Goal: Transaction & Acquisition: Purchase product/service

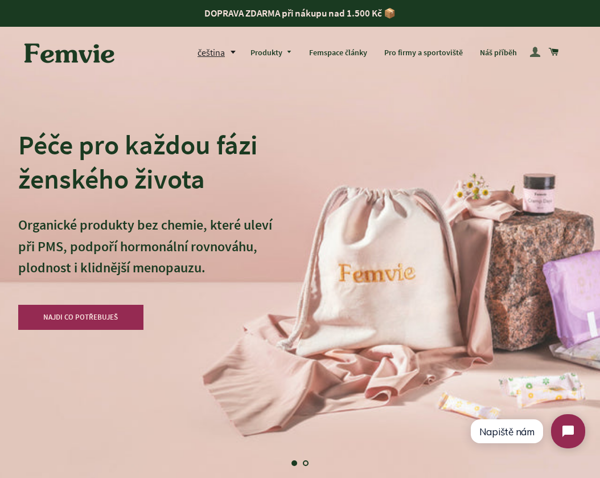
click at [534, 53] on span at bounding box center [535, 52] width 10 height 16
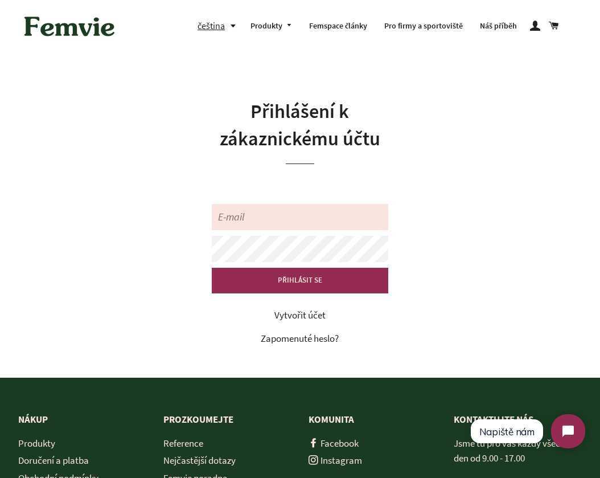
type input "nelinecka00@seznam.cz"
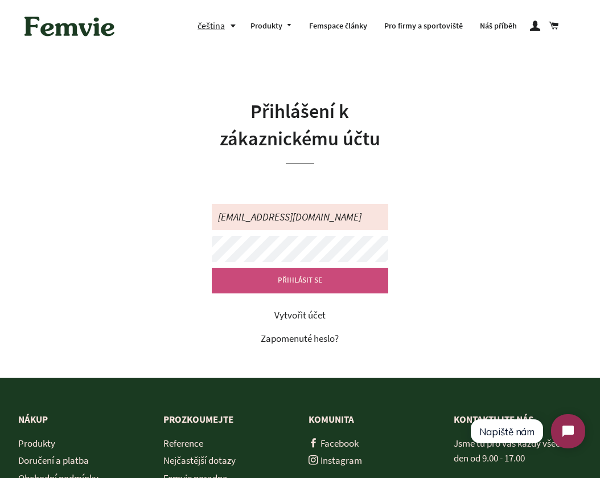
click at [316, 282] on input "PŘIHLÁSIT SE" at bounding box center [300, 280] width 177 height 25
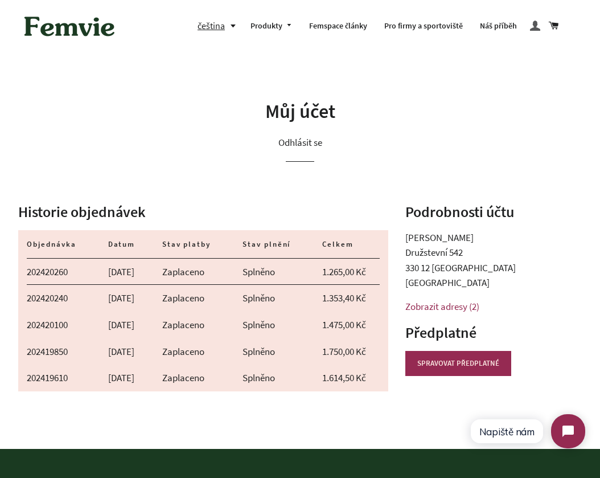
click at [535, 28] on span at bounding box center [535, 26] width 10 height 16
click at [457, 358] on link "SPRAVOVAT PŘEDPLATNÉ" at bounding box center [459, 363] width 106 height 25
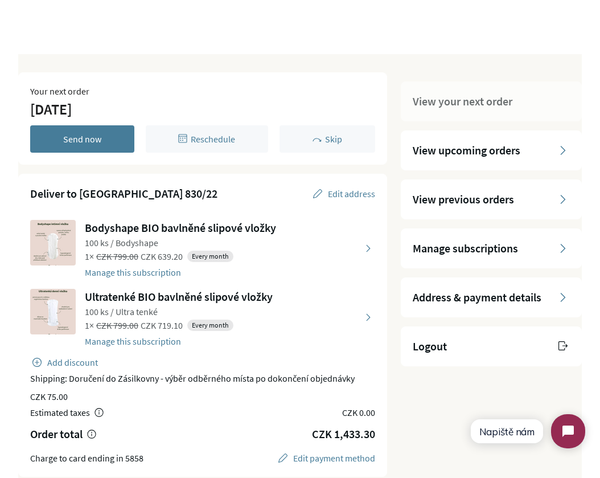
scroll to position [46, 0]
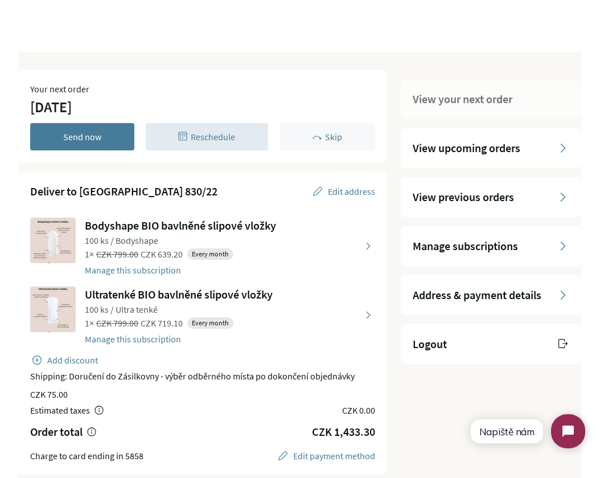
click at [222, 133] on span "Reschedule" at bounding box center [213, 136] width 44 height 11
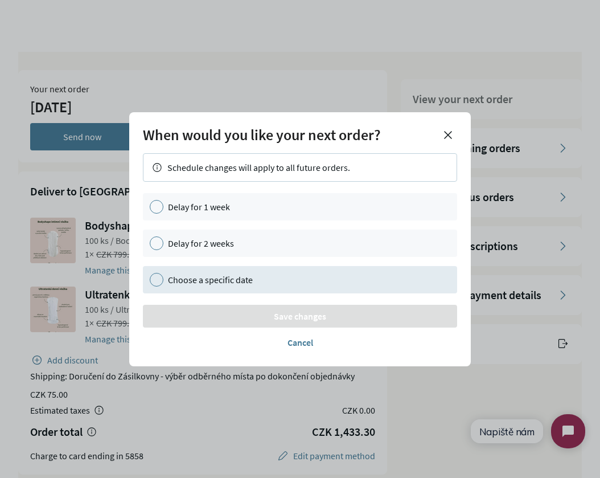
click at [212, 280] on span "Choose a specific date" at bounding box center [210, 278] width 85 height 11
click at [150, 280] on input "Choose a specific date" at bounding box center [149, 275] width 1 height 7
radio input "true"
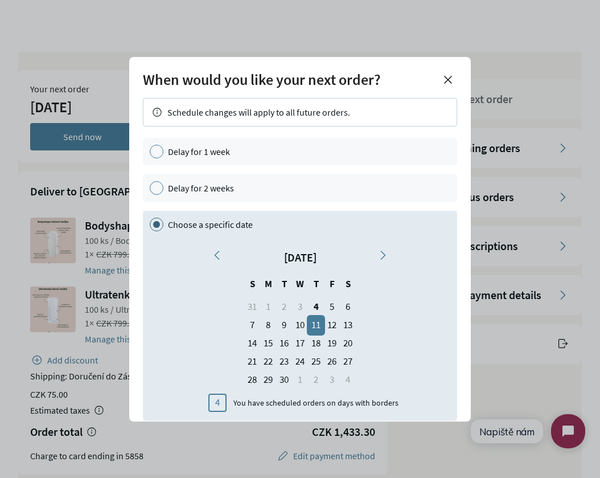
scroll to position [6, 0]
click at [378, 253] on div "Next" at bounding box center [385, 256] width 14 height 14
click at [378, 254] on div "Next" at bounding box center [385, 256] width 14 height 14
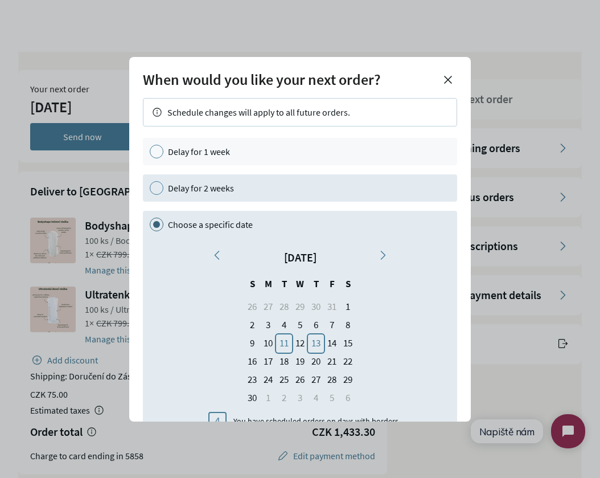
click at [228, 182] on span "Delay for 2 weeks" at bounding box center [201, 187] width 66 height 11
click at [150, 182] on input "Delay for 2 weeks" at bounding box center [149, 184] width 1 height 7
radio input "true"
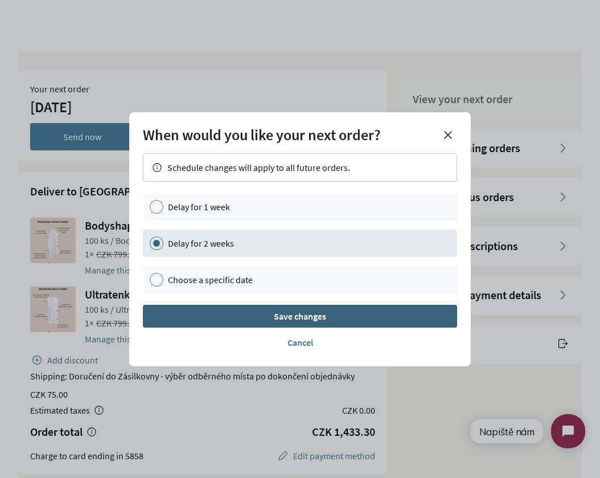
click at [248, 319] on div "Save changes" at bounding box center [300, 315] width 298 height 9
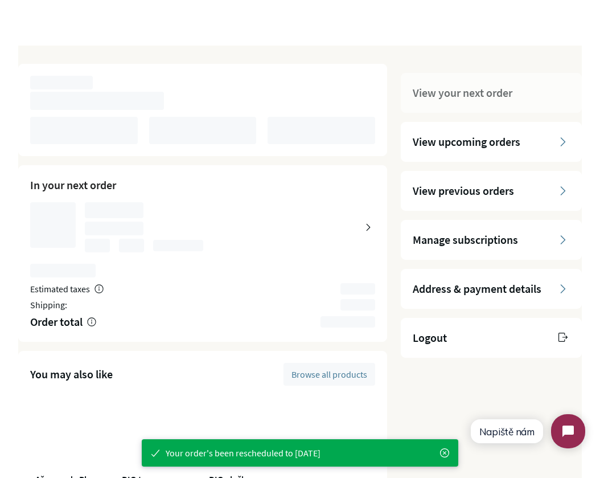
scroll to position [57, 0]
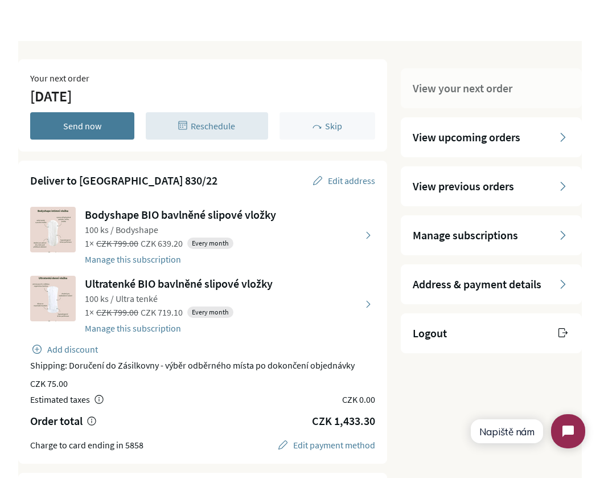
click at [219, 119] on div "Reschedule" at bounding box center [213, 126] width 44 height 14
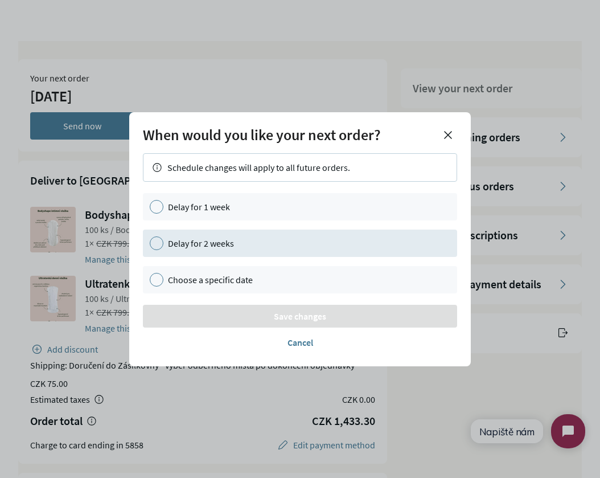
click at [247, 248] on div "Delay for 2 weeks" at bounding box center [309, 243] width 283 height 14
click at [150, 243] on input "Delay for 2 weeks" at bounding box center [149, 239] width 1 height 7
radio input "true"
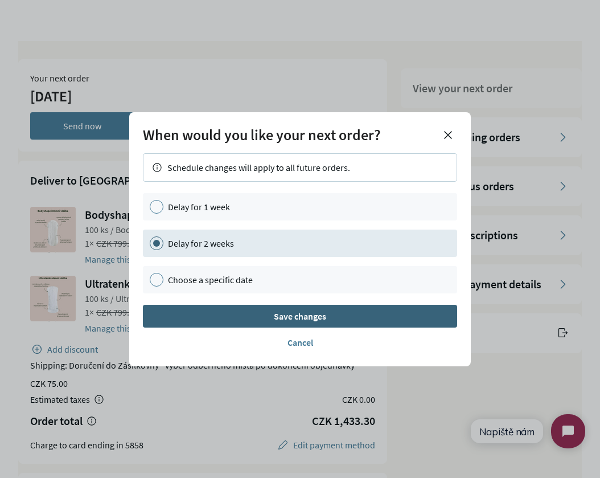
click at [258, 312] on div "Save changes" at bounding box center [300, 315] width 298 height 9
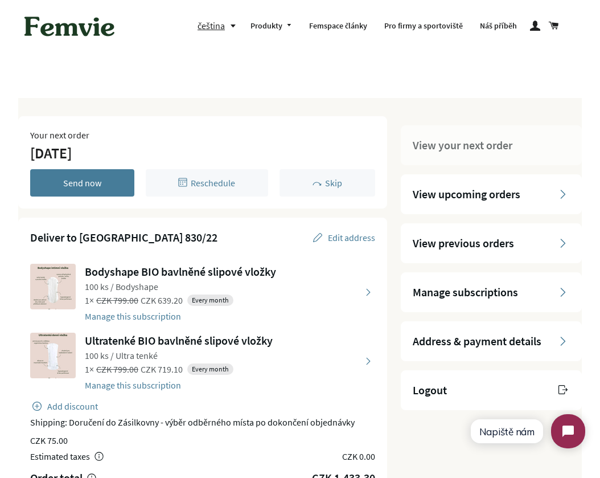
scroll to position [0, 0]
click at [467, 300] on span "Manage subscriptions" at bounding box center [465, 292] width 105 height 16
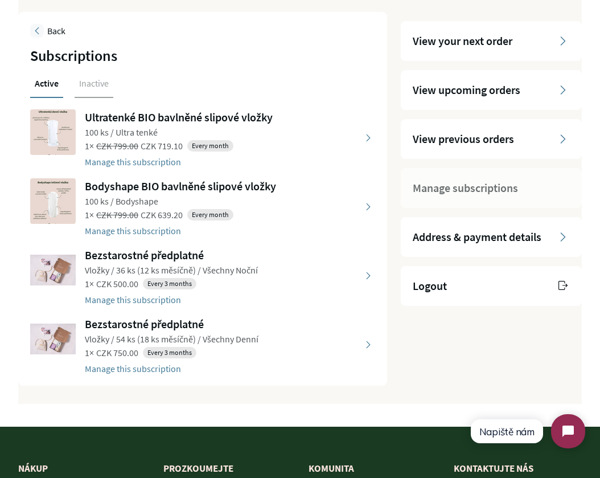
scroll to position [106, 0]
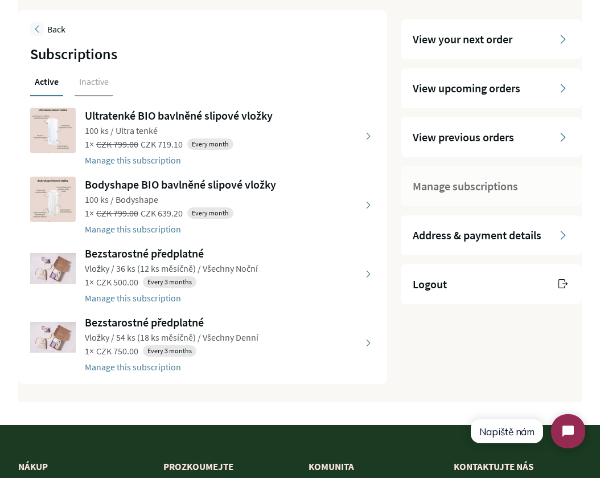
click at [276, 284] on button "view details about Bezstarostné předplatné Vložky / 36 ks (12 ks měsíčně) / Vše…" at bounding box center [202, 274] width 345 height 58
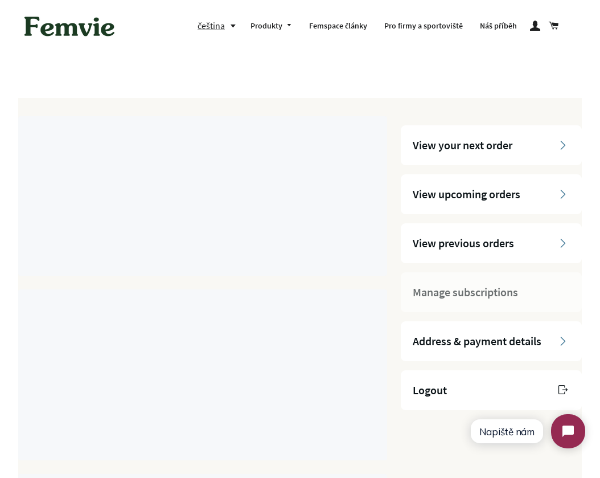
select select "Vložky"
select select "Všechny Noční"
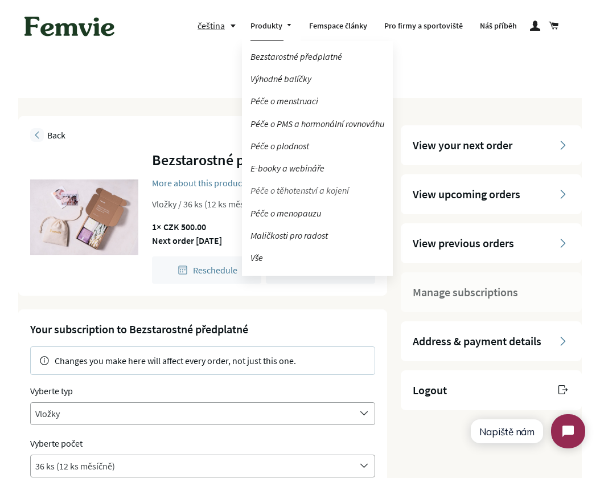
click at [284, 188] on link "Péče o těhotenství a kojení" at bounding box center [317, 191] width 151 height 20
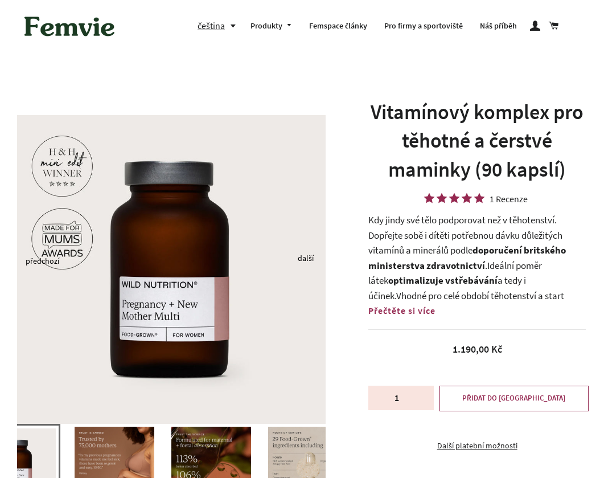
type input "2"
click at [423, 395] on input "2" at bounding box center [401, 398] width 65 height 24
click at [450, 402] on button "PŘIDAT DO [GEOGRAPHIC_DATA]" at bounding box center [514, 398] width 149 height 25
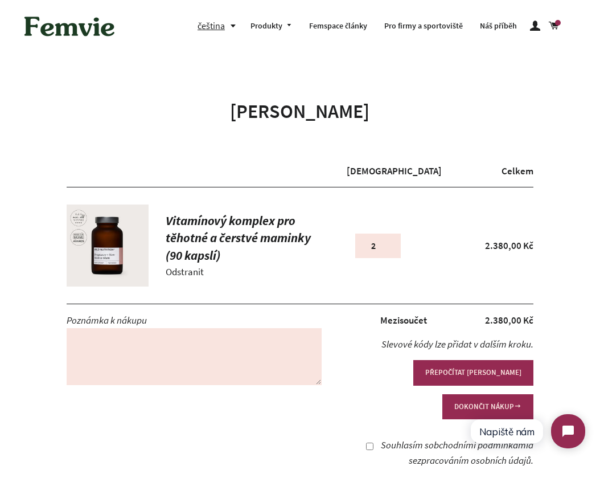
type input "1"
click at [389, 247] on input "1" at bounding box center [378, 246] width 46 height 24
click at [466, 269] on div "[DEMOGRAPHIC_DATA] 1 2.380,00 Kč" at bounding box center [440, 245] width 187 height 82
click at [414, 361] on button "PŘEPOČÍTAT [PERSON_NAME]" at bounding box center [474, 372] width 120 height 25
